Goal: Navigation & Orientation: Go to known website

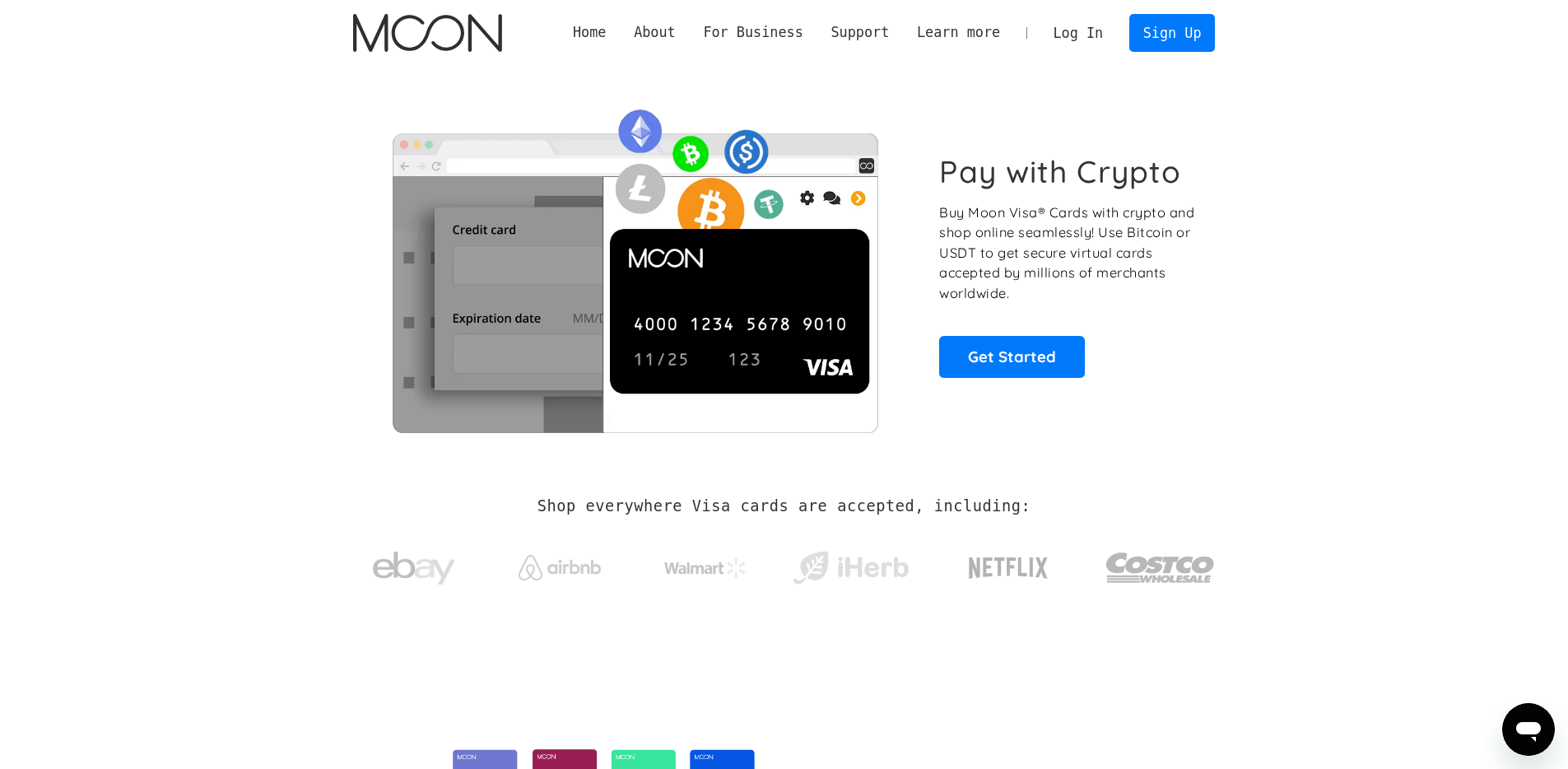
click at [1078, 37] on link "Log In" at bounding box center [1078, 33] width 77 height 36
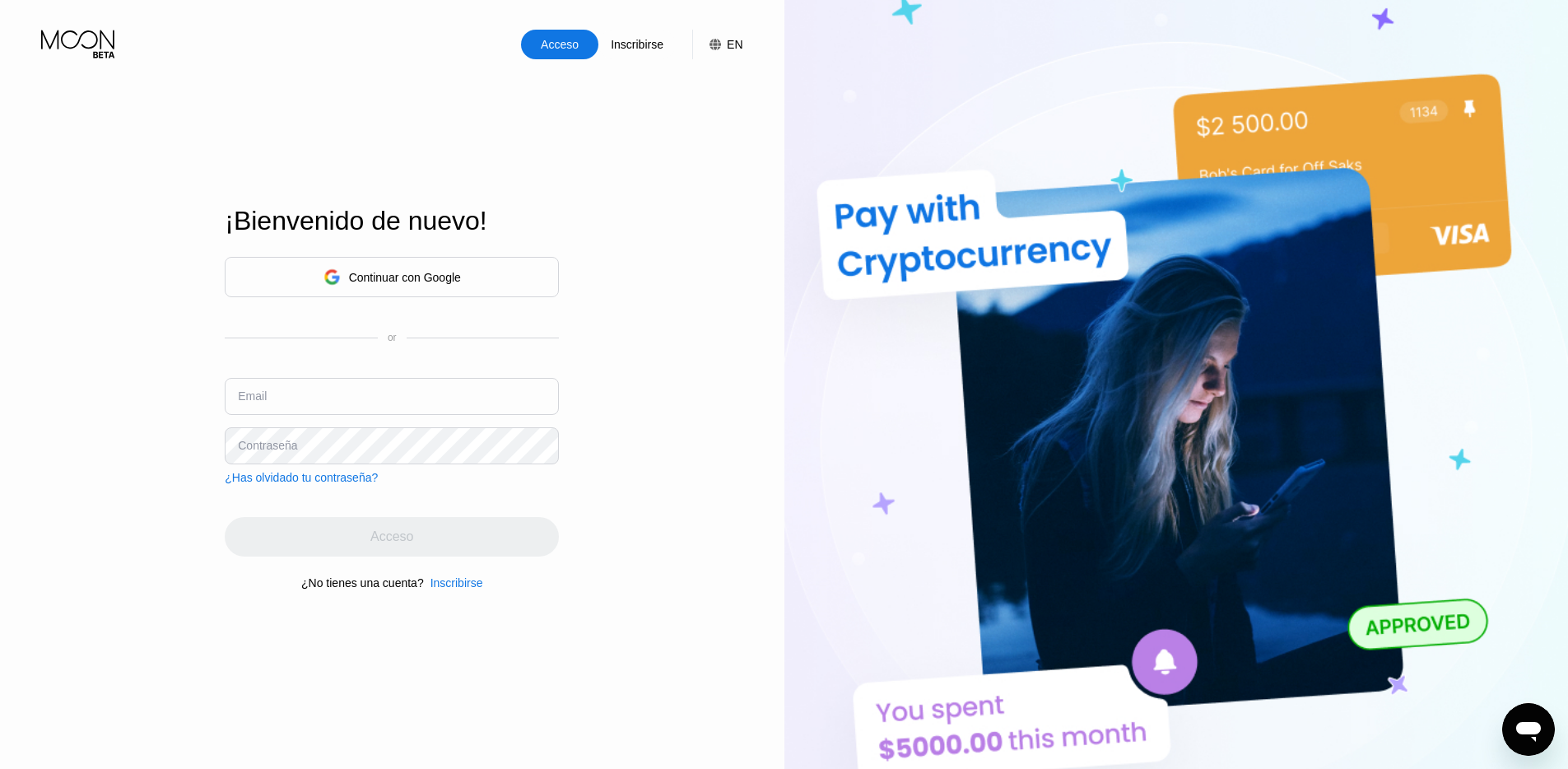
click at [488, 289] on div "Continuar con Google" at bounding box center [391, 277] width 334 height 40
